Goal: Obtain resource: Download file/media

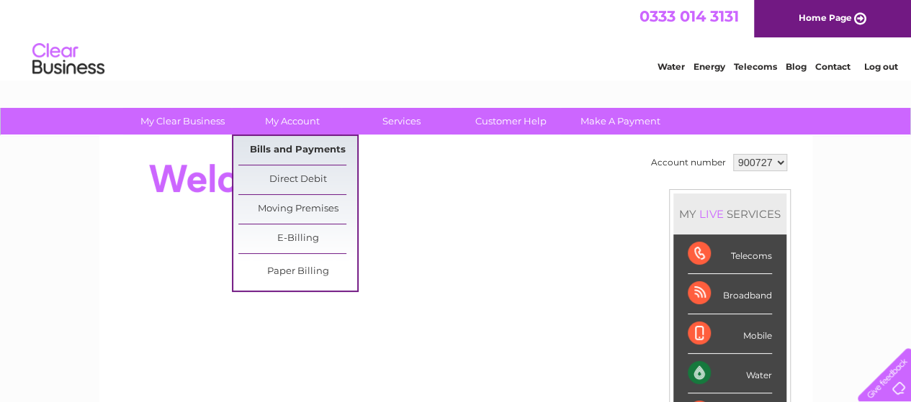
click at [318, 142] on link "Bills and Payments" at bounding box center [297, 150] width 119 height 29
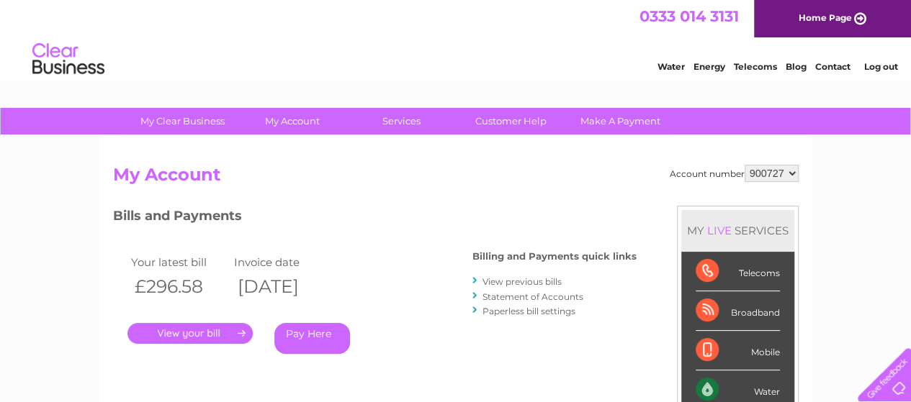
click at [180, 331] on link "." at bounding box center [189, 333] width 125 height 21
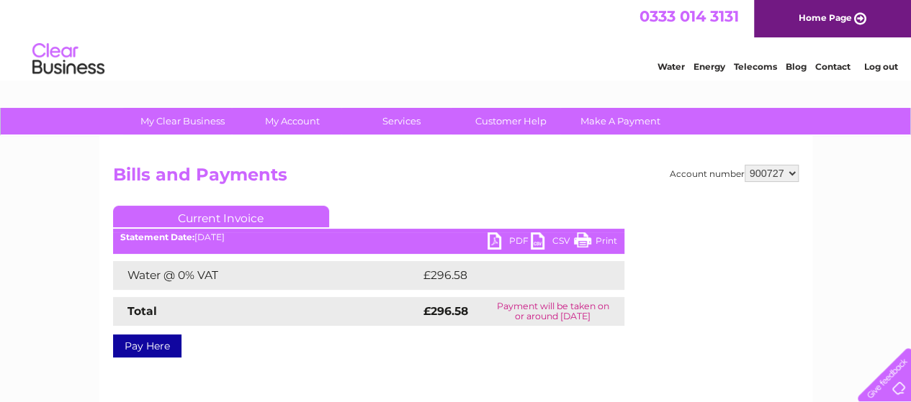
click at [494, 240] on link "PDF" at bounding box center [508, 242] width 43 height 21
click at [793, 168] on select "900727 946130 946131" at bounding box center [771, 173] width 54 height 17
select select "946130"
click at [744, 165] on select "900727 946130 946131" at bounding box center [771, 173] width 54 height 17
click at [504, 243] on link "PDF" at bounding box center [508, 242] width 43 height 21
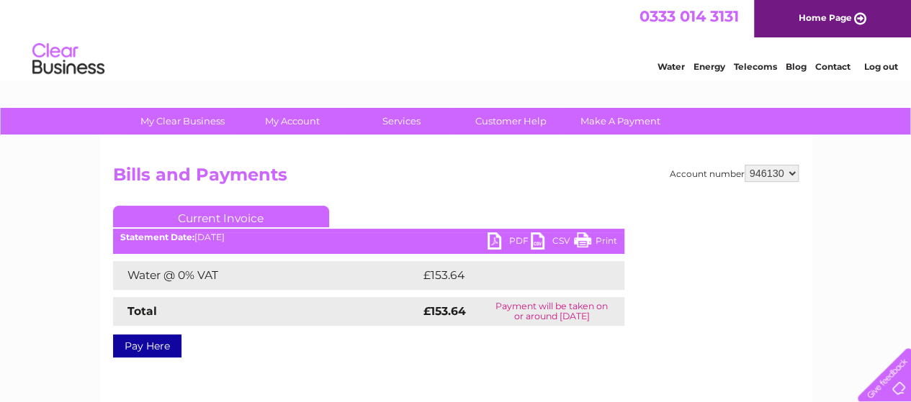
click at [773, 176] on select "900727 946130 946131" at bounding box center [771, 173] width 54 height 17
select select "946131"
click at [744, 165] on select "900727 946130 946131" at bounding box center [771, 173] width 54 height 17
click at [504, 240] on link "PDF" at bounding box center [508, 242] width 43 height 21
